Goal: Task Accomplishment & Management: Manage account settings

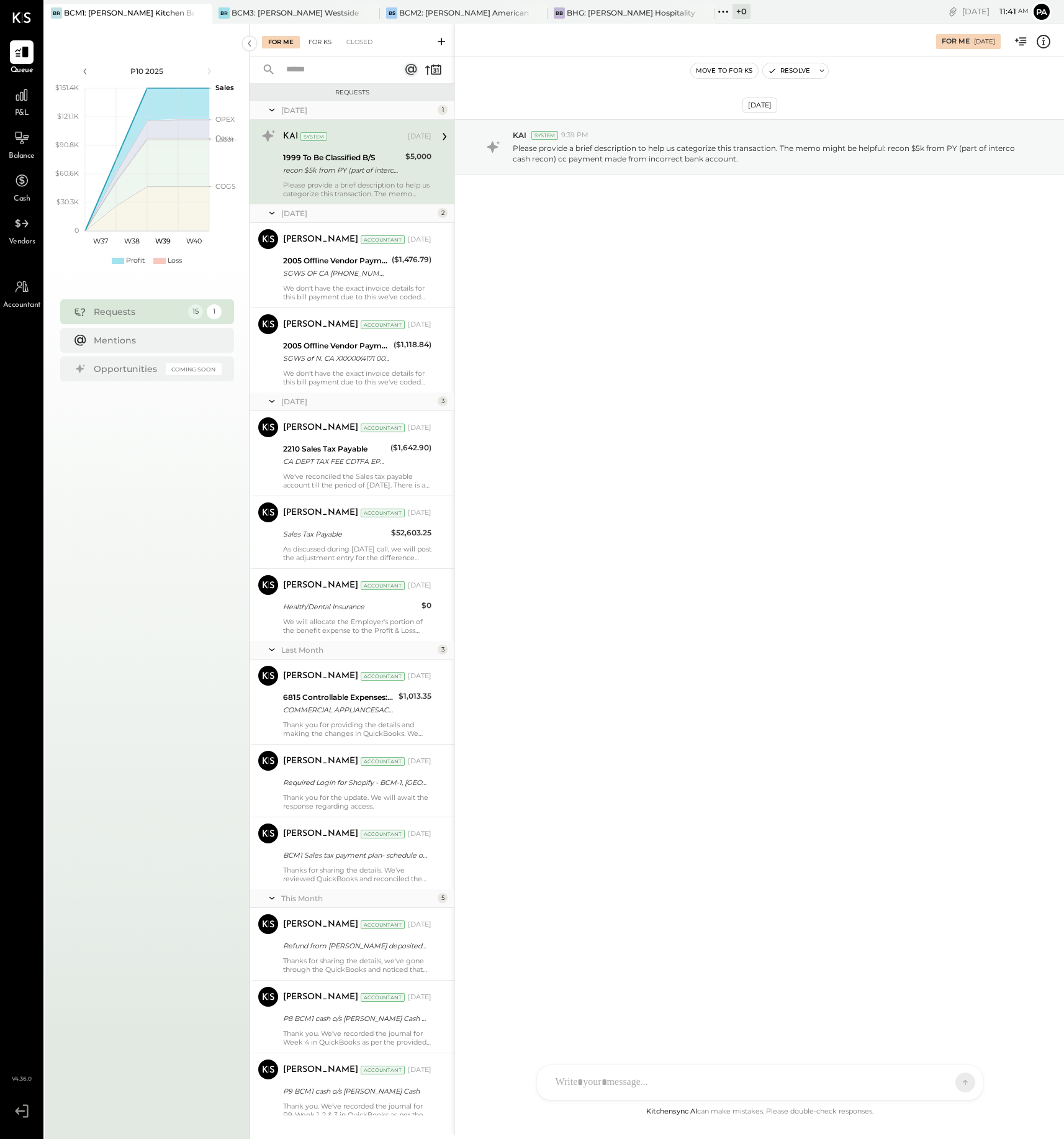
click at [324, 43] on div "For KS" at bounding box center [320, 43] width 36 height 13
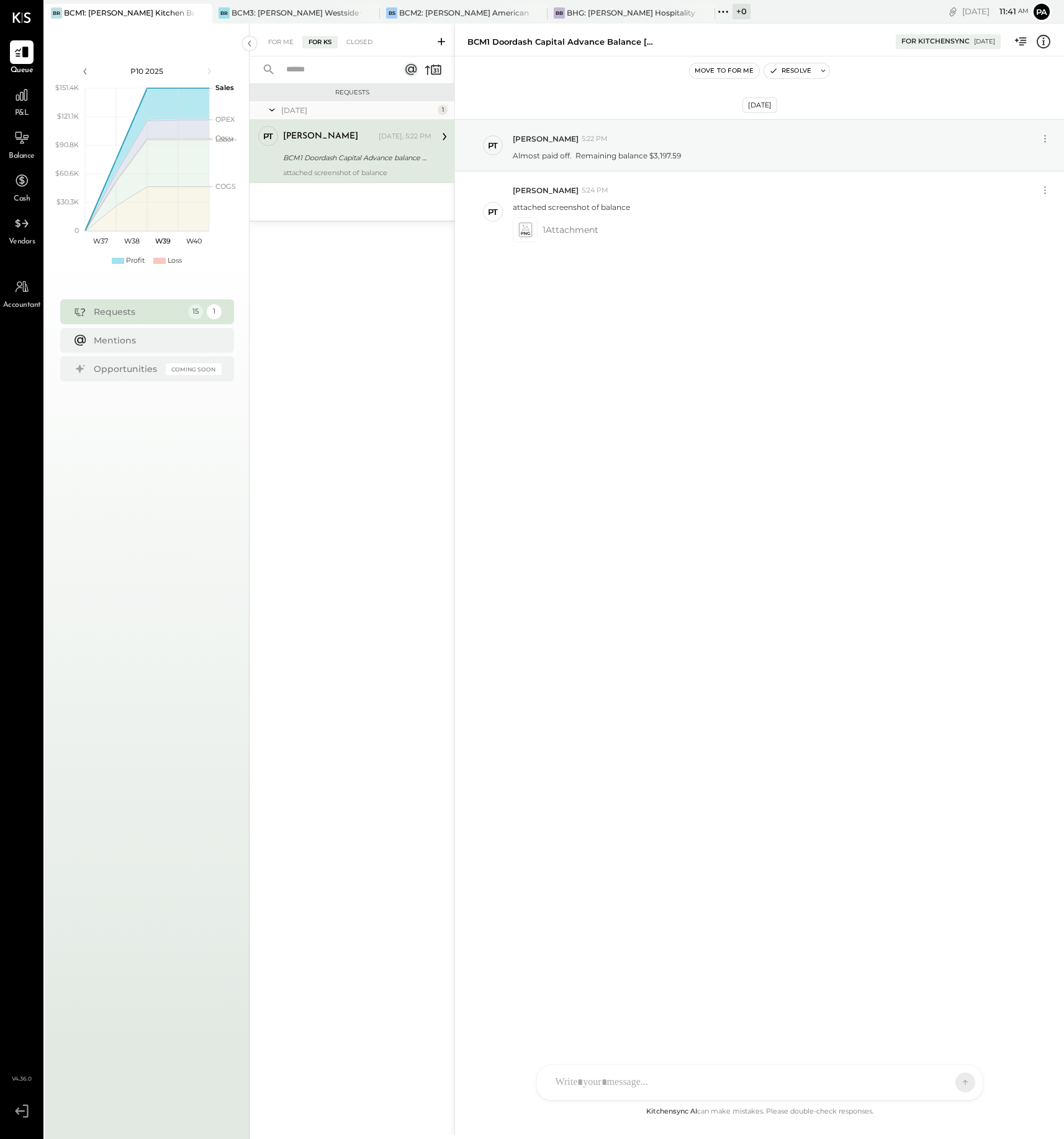
click at [441, 38] on icon at bounding box center [441, 41] width 8 height 8
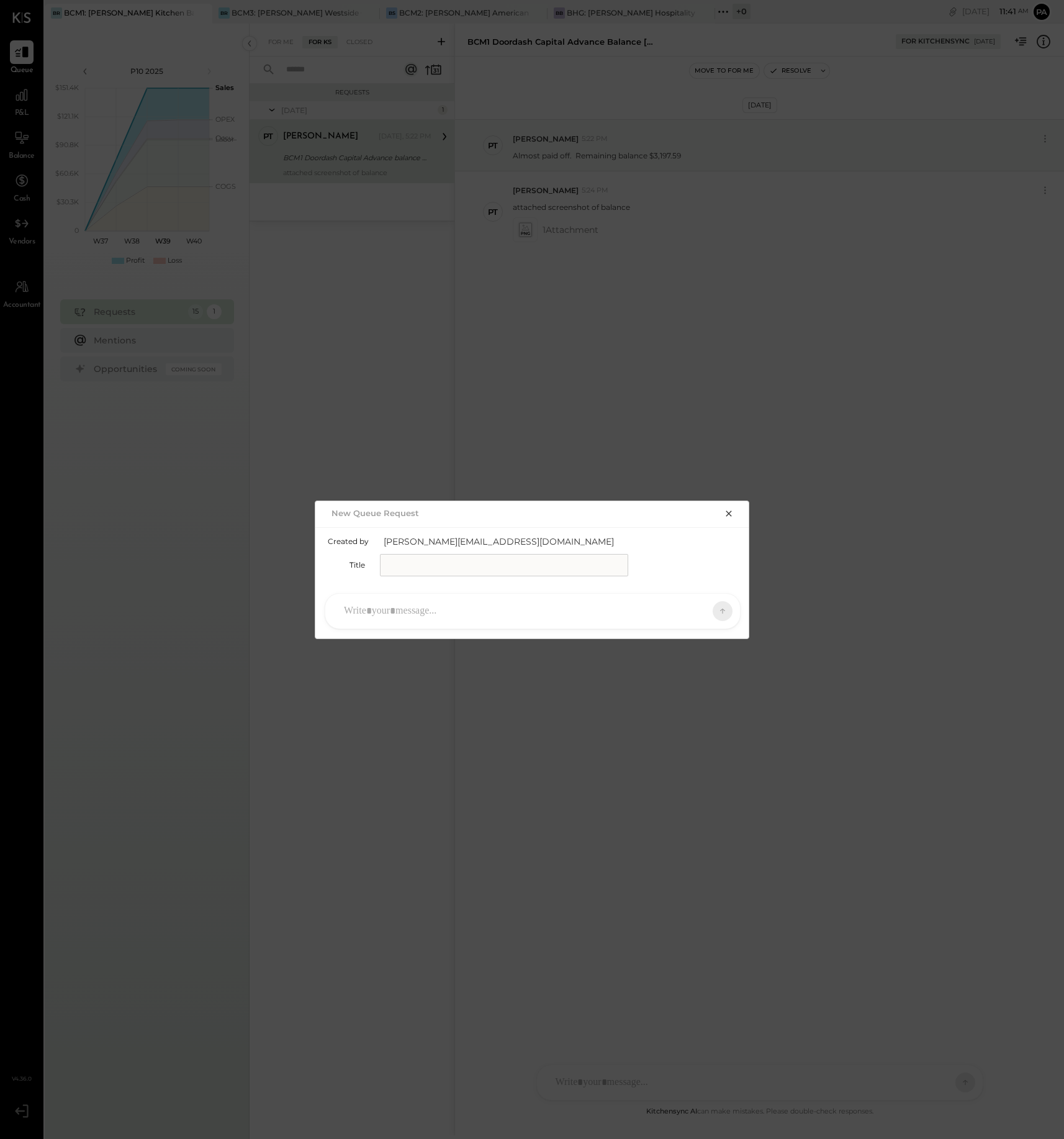
click at [445, 560] on input "text" at bounding box center [504, 565] width 248 height 22
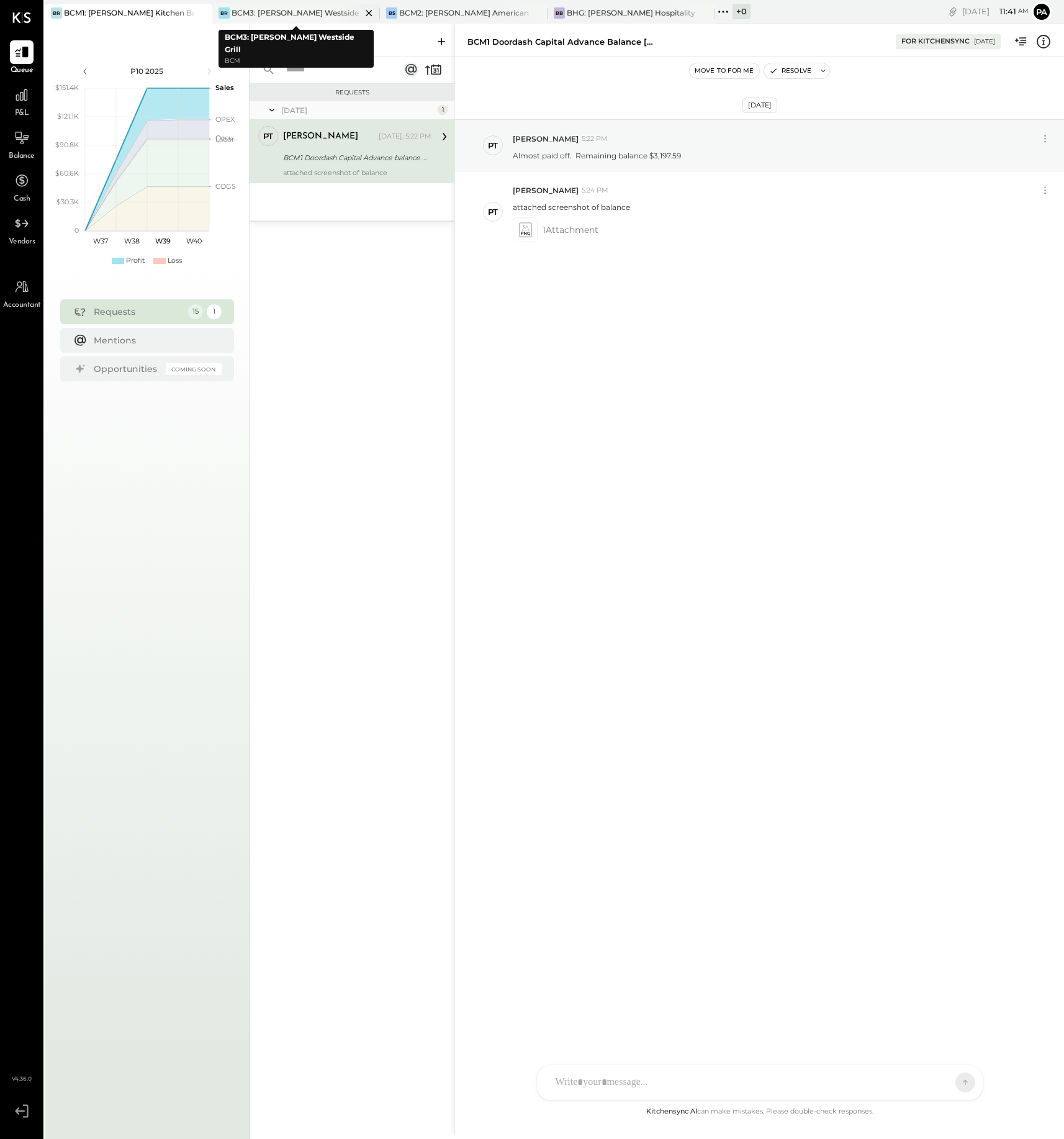
click at [323, 10] on div "BCM3: [PERSON_NAME] Westside Grill" at bounding box center [296, 13] width 130 height 10
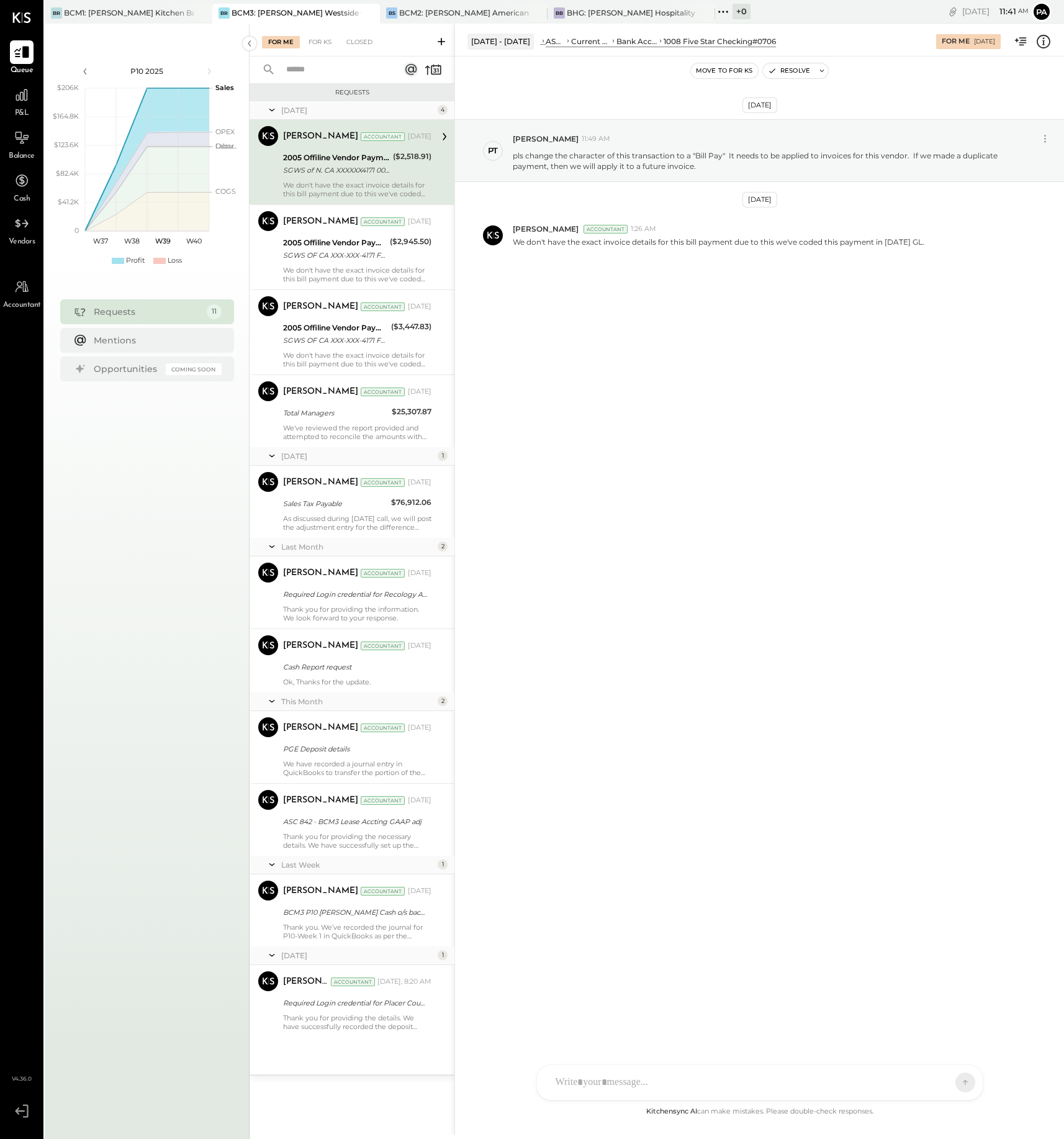
click at [18, 55] on icon at bounding box center [22, 52] width 16 height 16
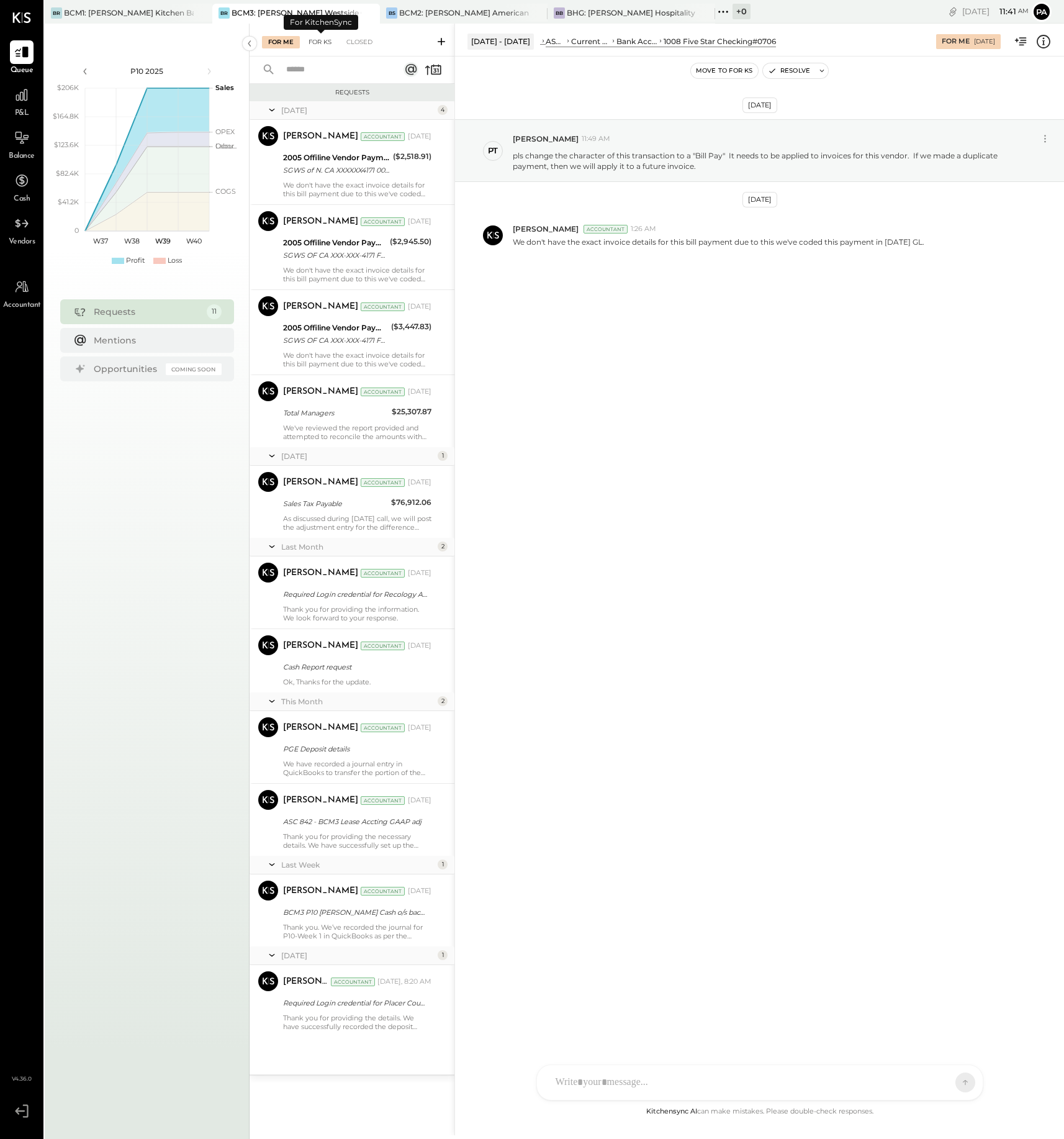
click at [324, 43] on div "For KS" at bounding box center [320, 43] width 36 height 13
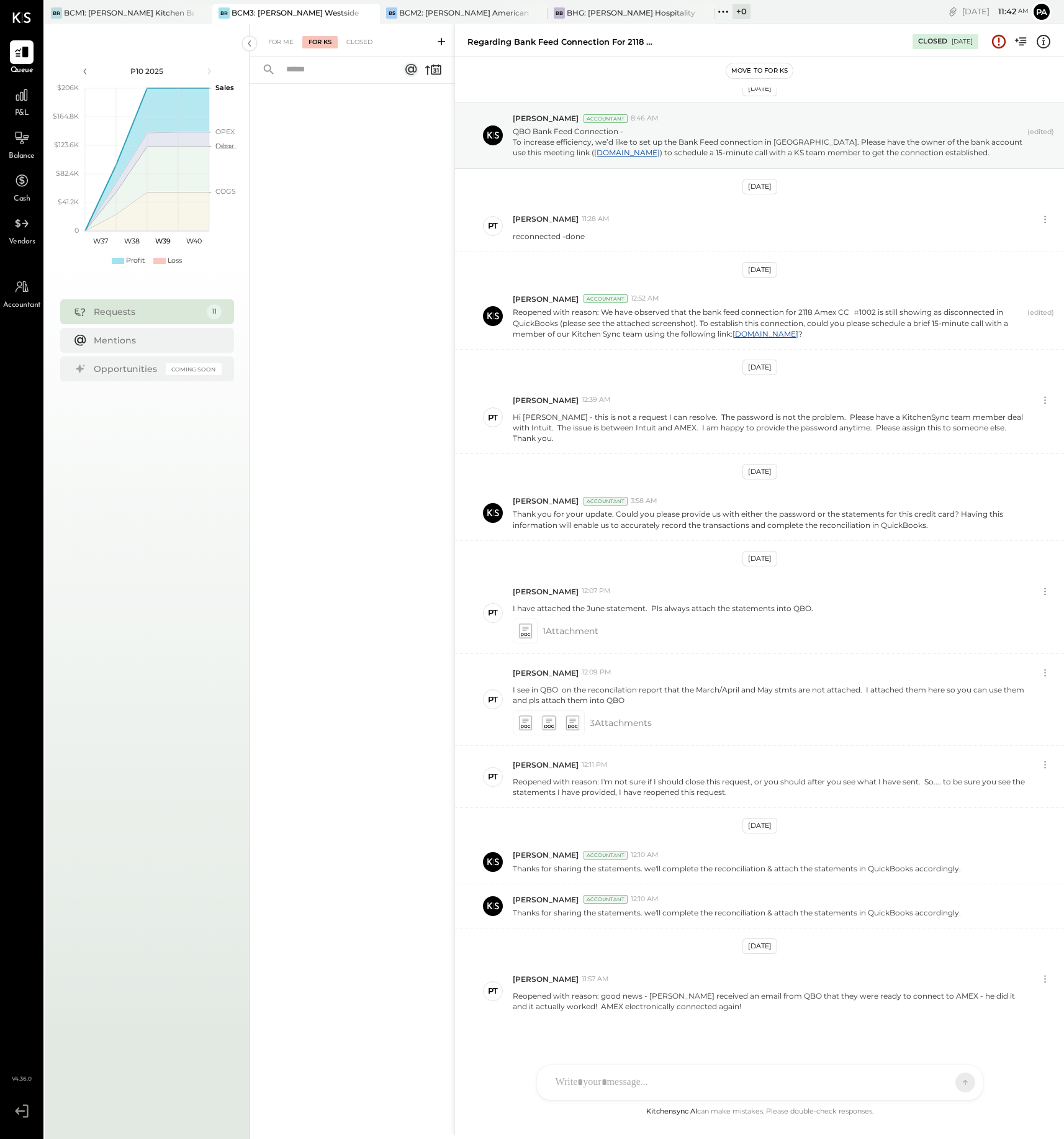
click at [438, 38] on icon at bounding box center [441, 42] width 13 height 13
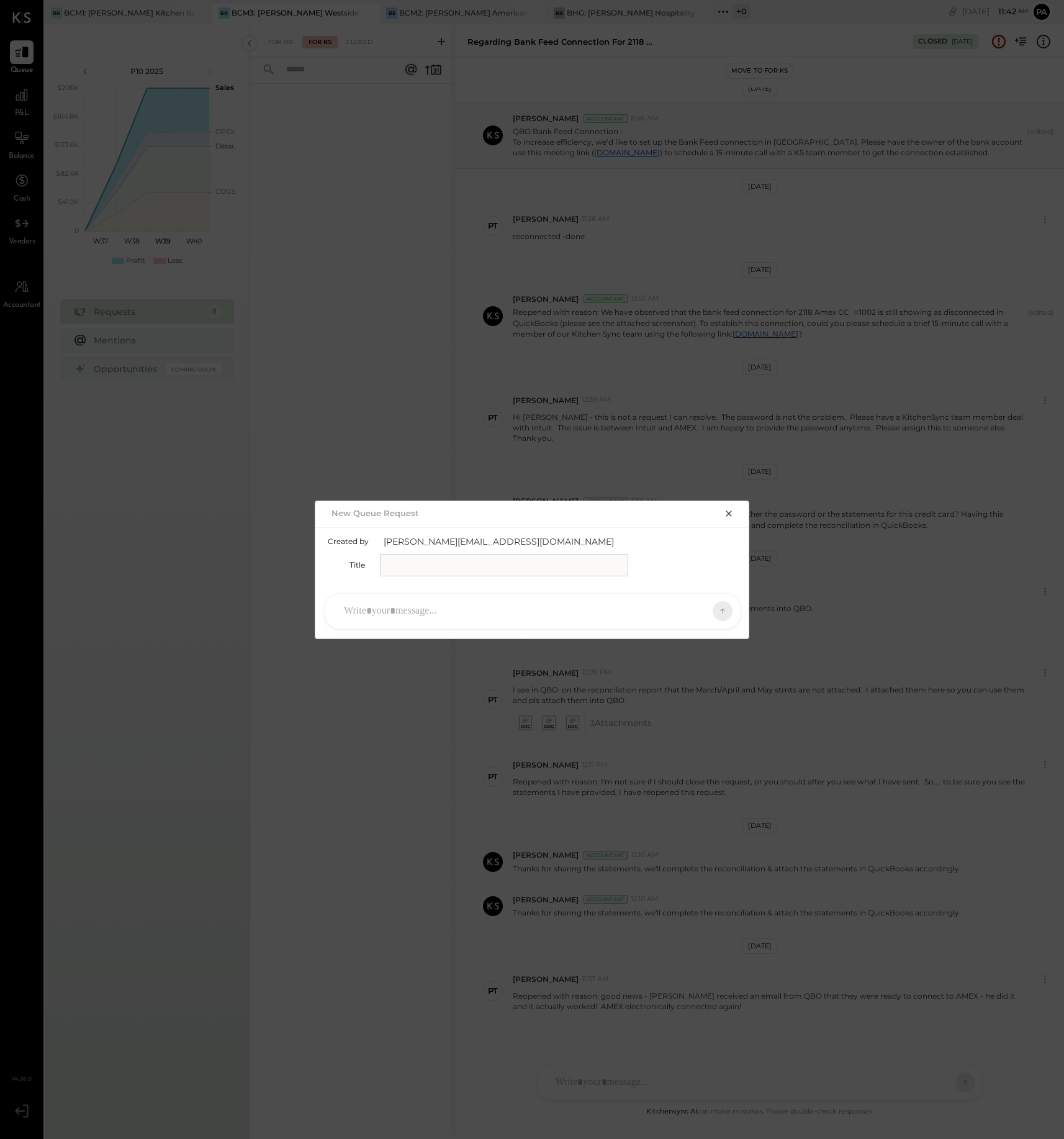
click at [447, 563] on input "text" at bounding box center [504, 565] width 248 height 22
type input "**********"
click at [384, 612] on div at bounding box center [521, 611] width 367 height 27
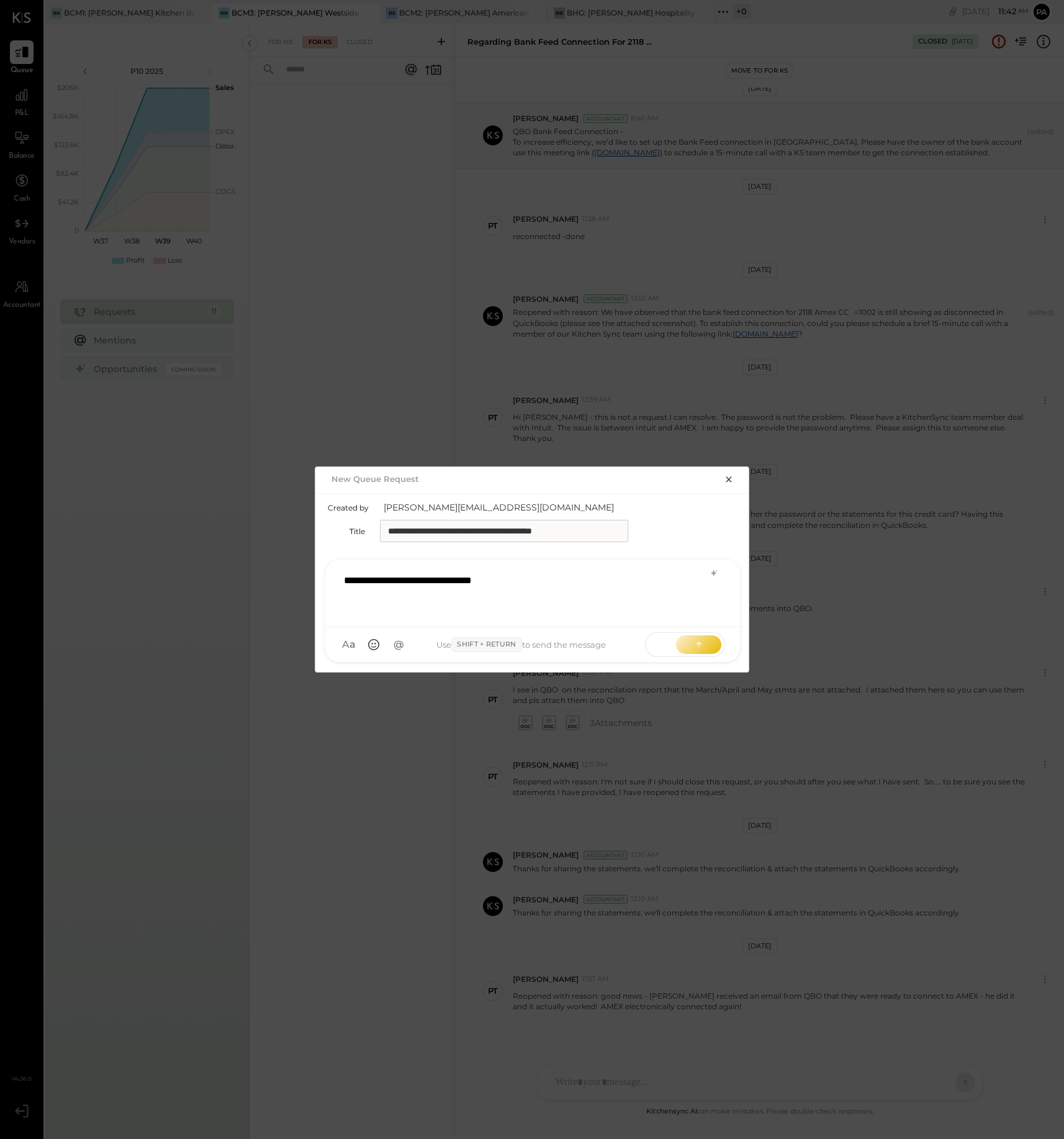
click at [500, 580] on div "**********" at bounding box center [532, 591] width 390 height 50
click at [541, 582] on div "**********" at bounding box center [532, 591] width 390 height 50
click at [694, 645] on icon at bounding box center [699, 644] width 13 height 13
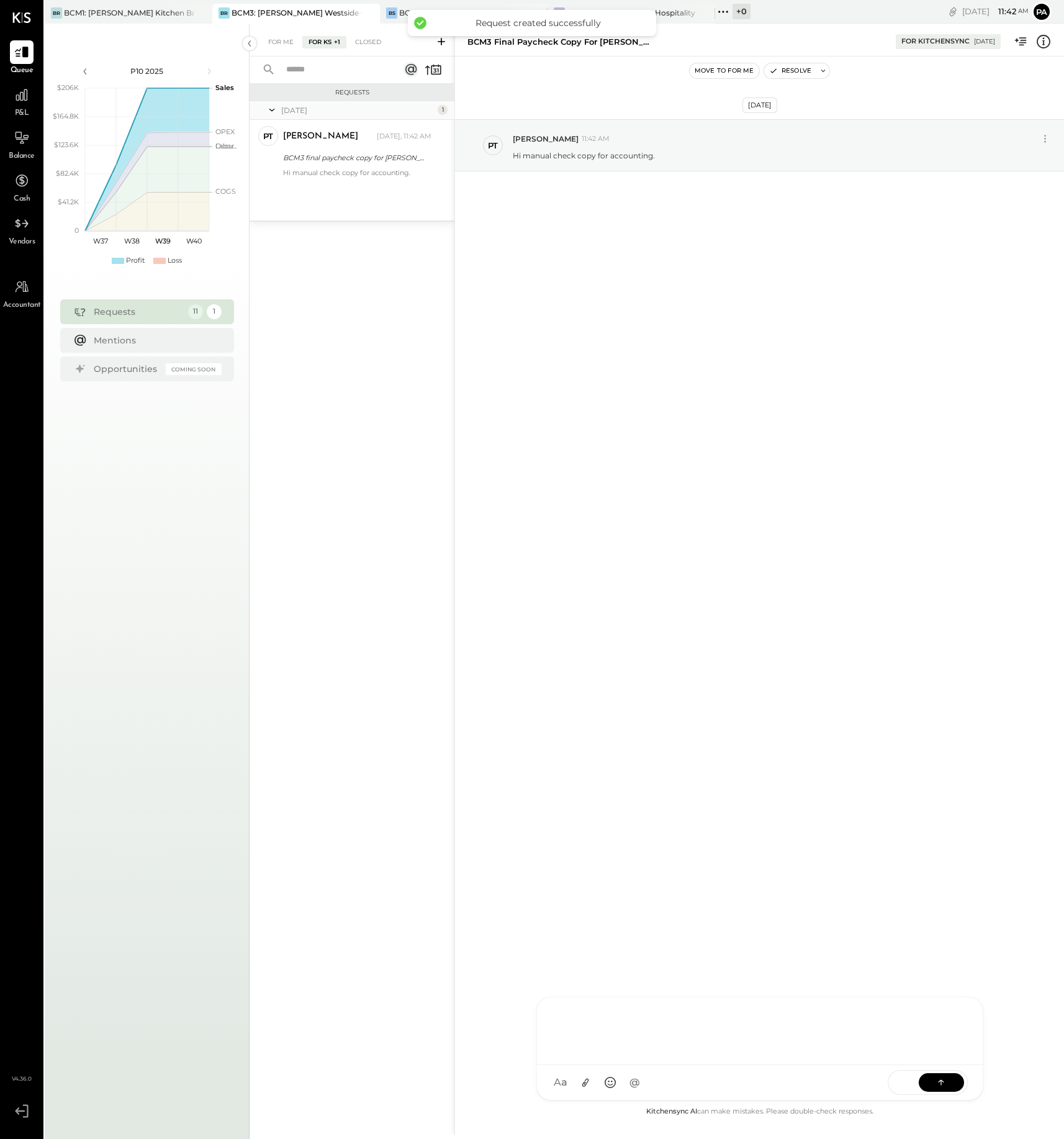
click at [623, 1055] on div at bounding box center [760, 1029] width 421 height 50
click at [582, 1082] on icon at bounding box center [585, 1083] width 13 height 13
click at [934, 1083] on button at bounding box center [941, 1082] width 45 height 19
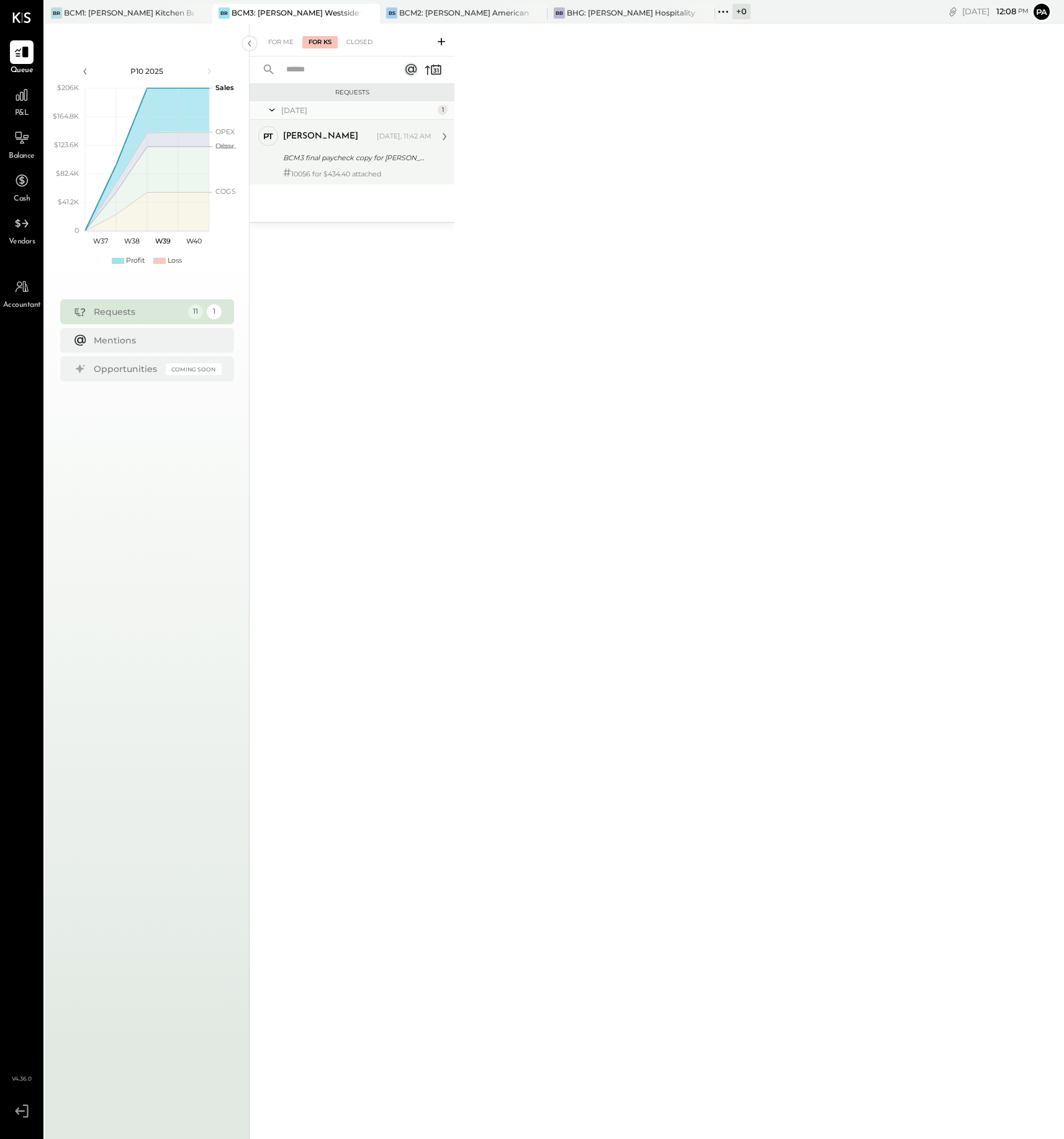
click at [356, 173] on div "# 10056 for $434.40 attached" at bounding box center [357, 173] width 149 height 10
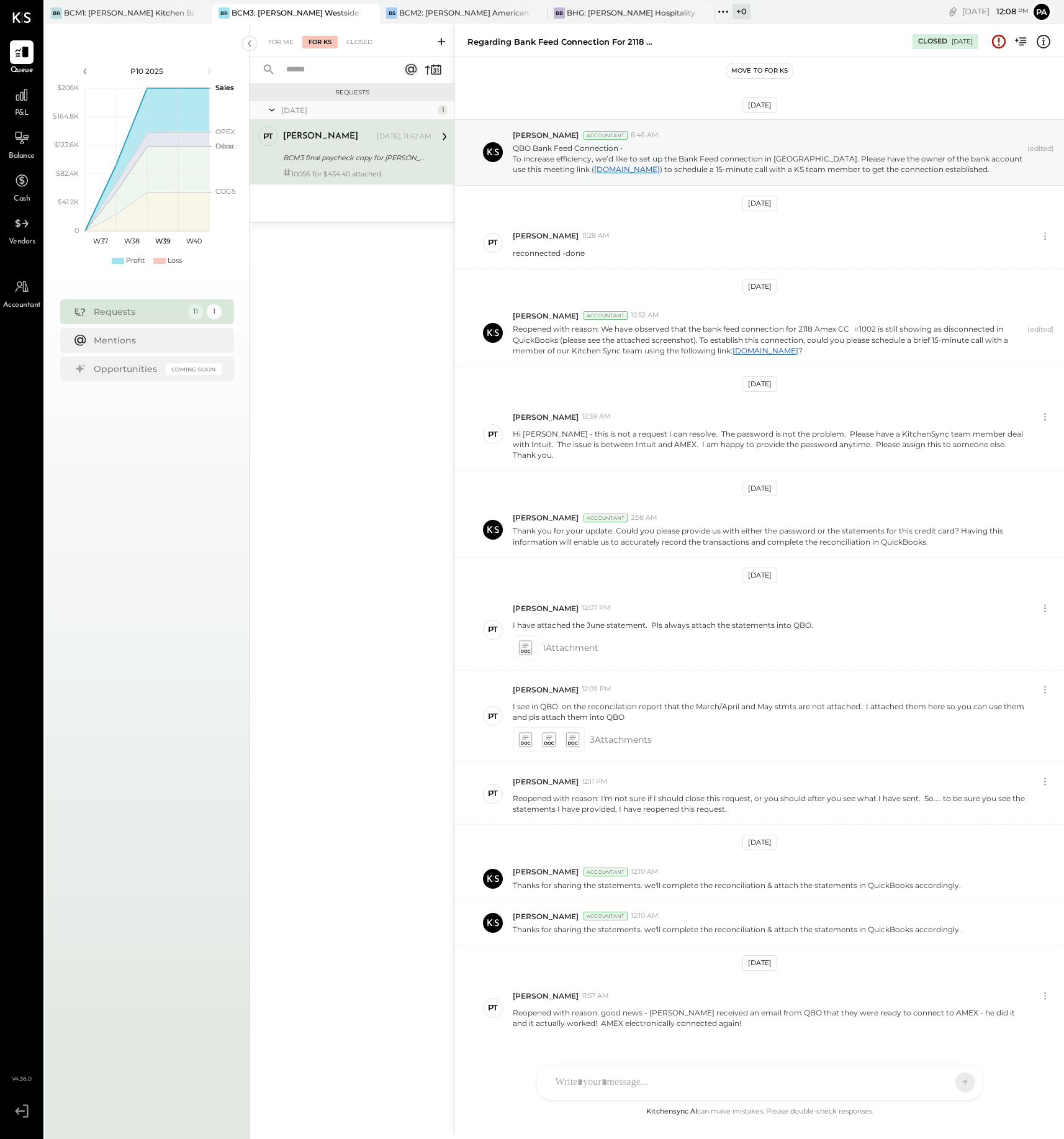
scroll to position [17, 0]
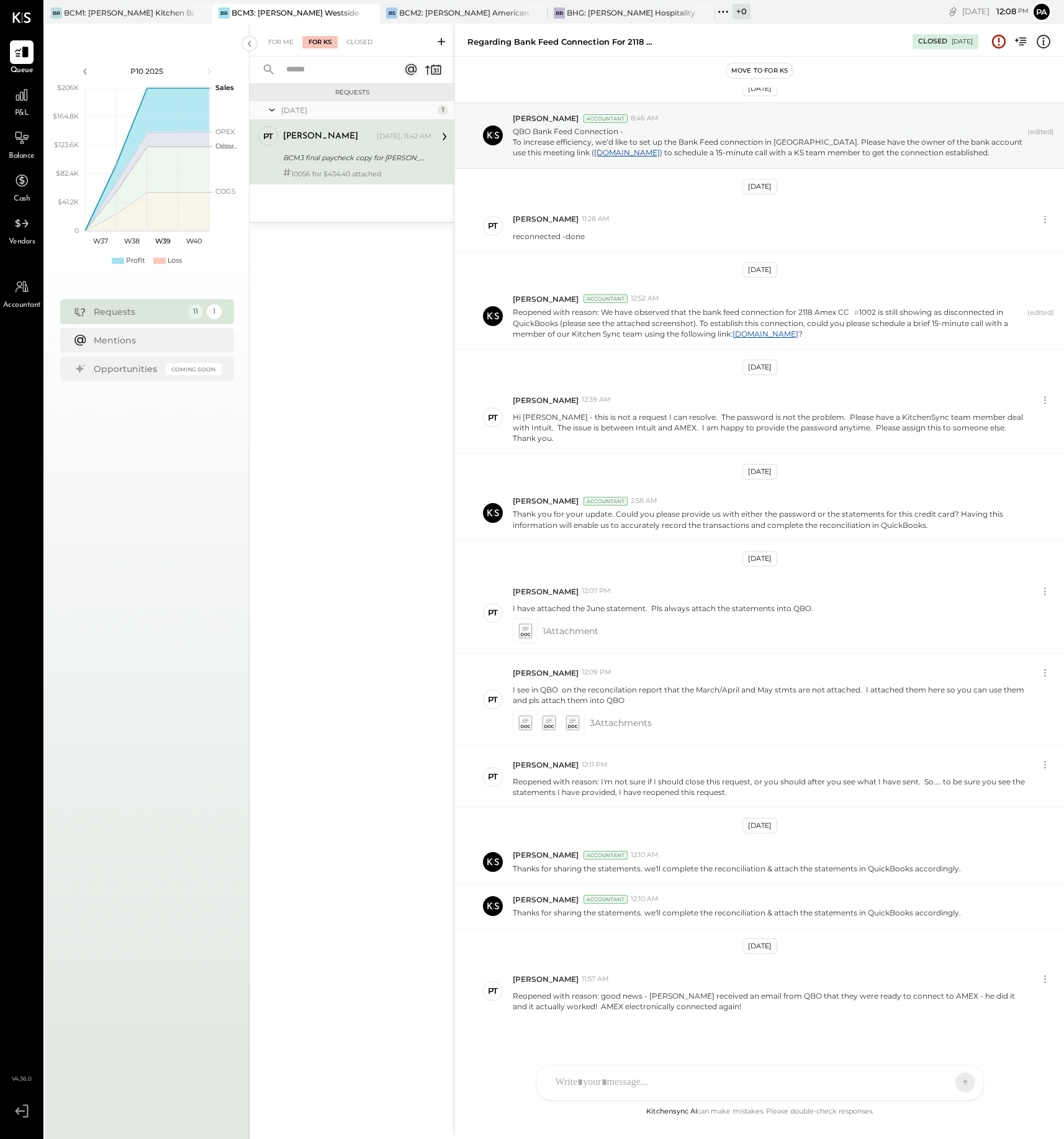
click at [349, 161] on div "BCM3 final paycheck copy for [PERSON_NAME]" at bounding box center [355, 158] width 144 height 13
click at [442, 135] on icon at bounding box center [444, 136] width 16 height 16
click at [445, 137] on icon at bounding box center [444, 137] width 3 height 8
